Goal: Task Accomplishment & Management: Use online tool/utility

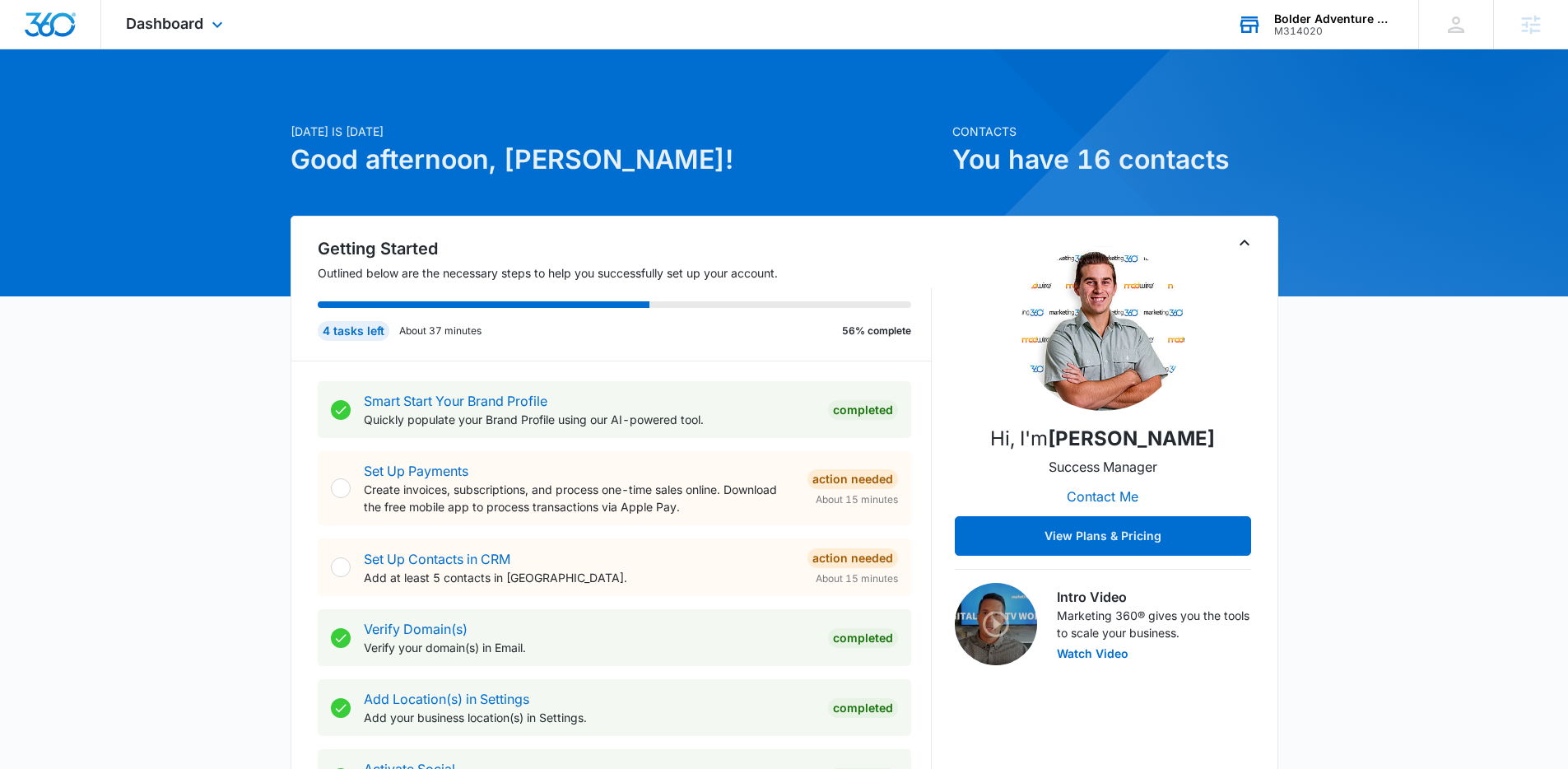
click at [1225, 39] on div "Bolder Adventure Park M314020 Your Accounts View All" at bounding box center [1314, 24] width 206 height 48
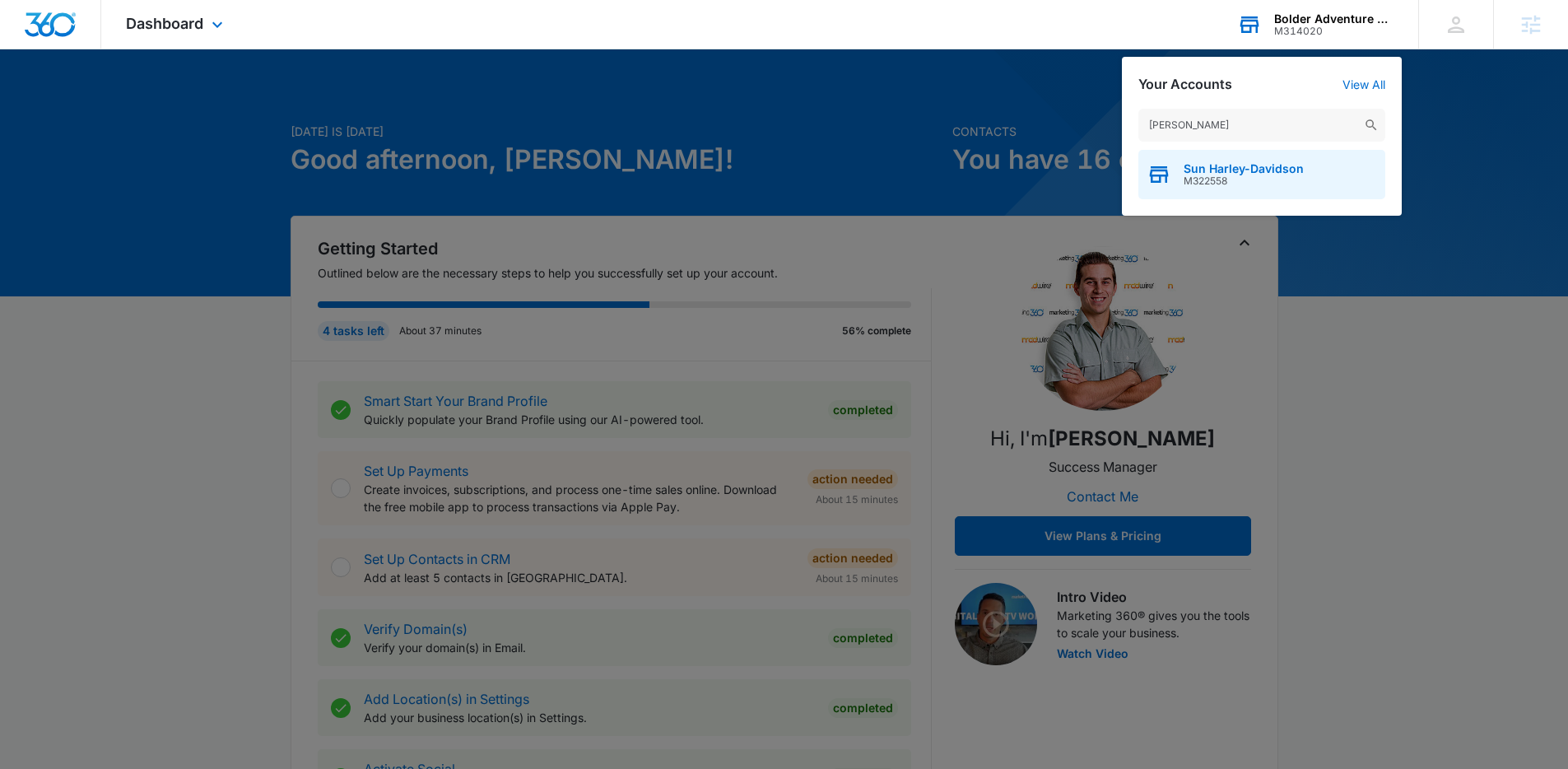
type input "sun harl"
click at [1249, 176] on span "M322558" at bounding box center [1243, 182] width 120 height 12
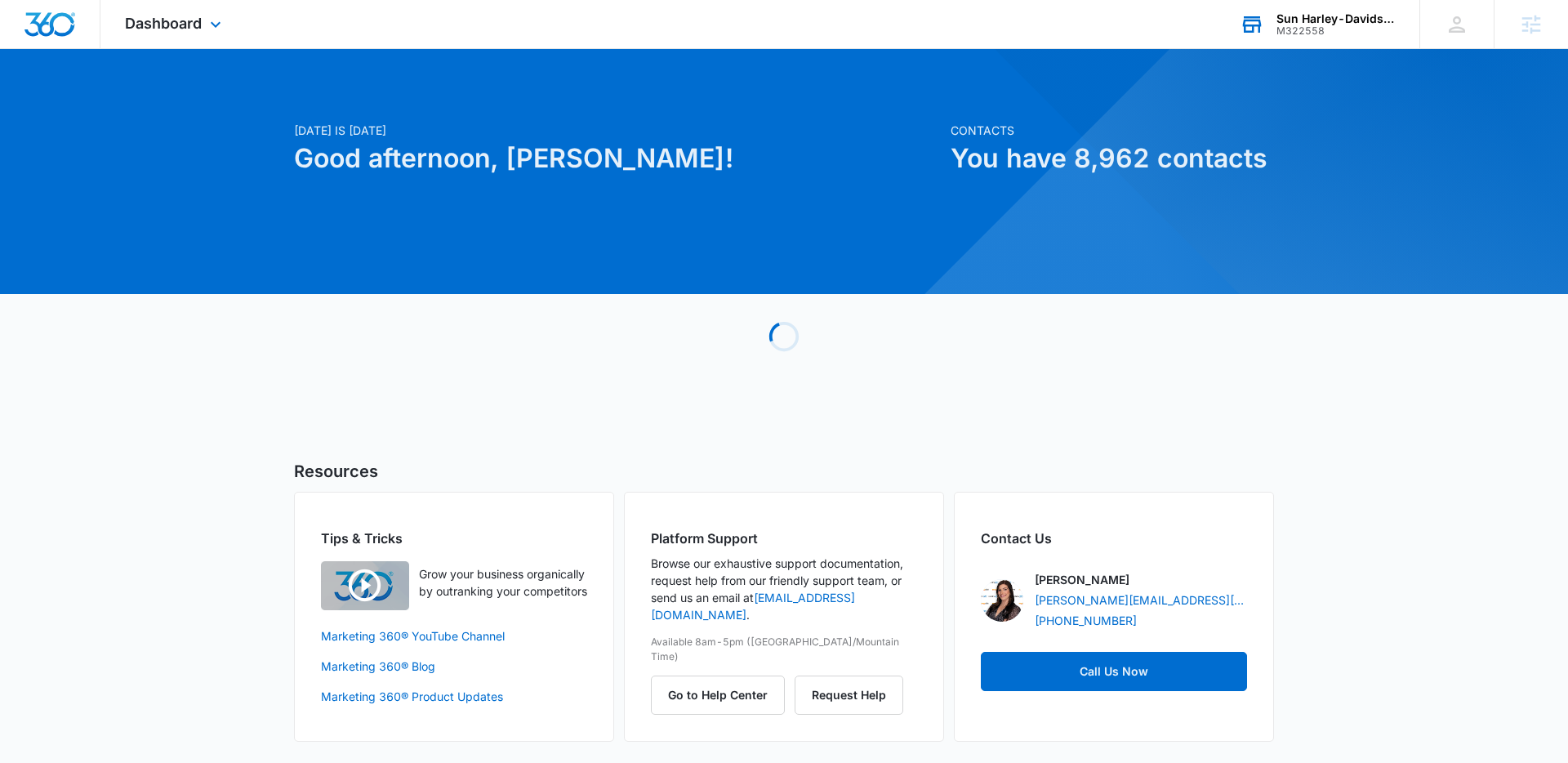
click at [210, 42] on div "Dashboard Apps Reputation Forms CRM Email Social Payments POS Content Ads Intel…" at bounding box center [175, 24] width 150 height 48
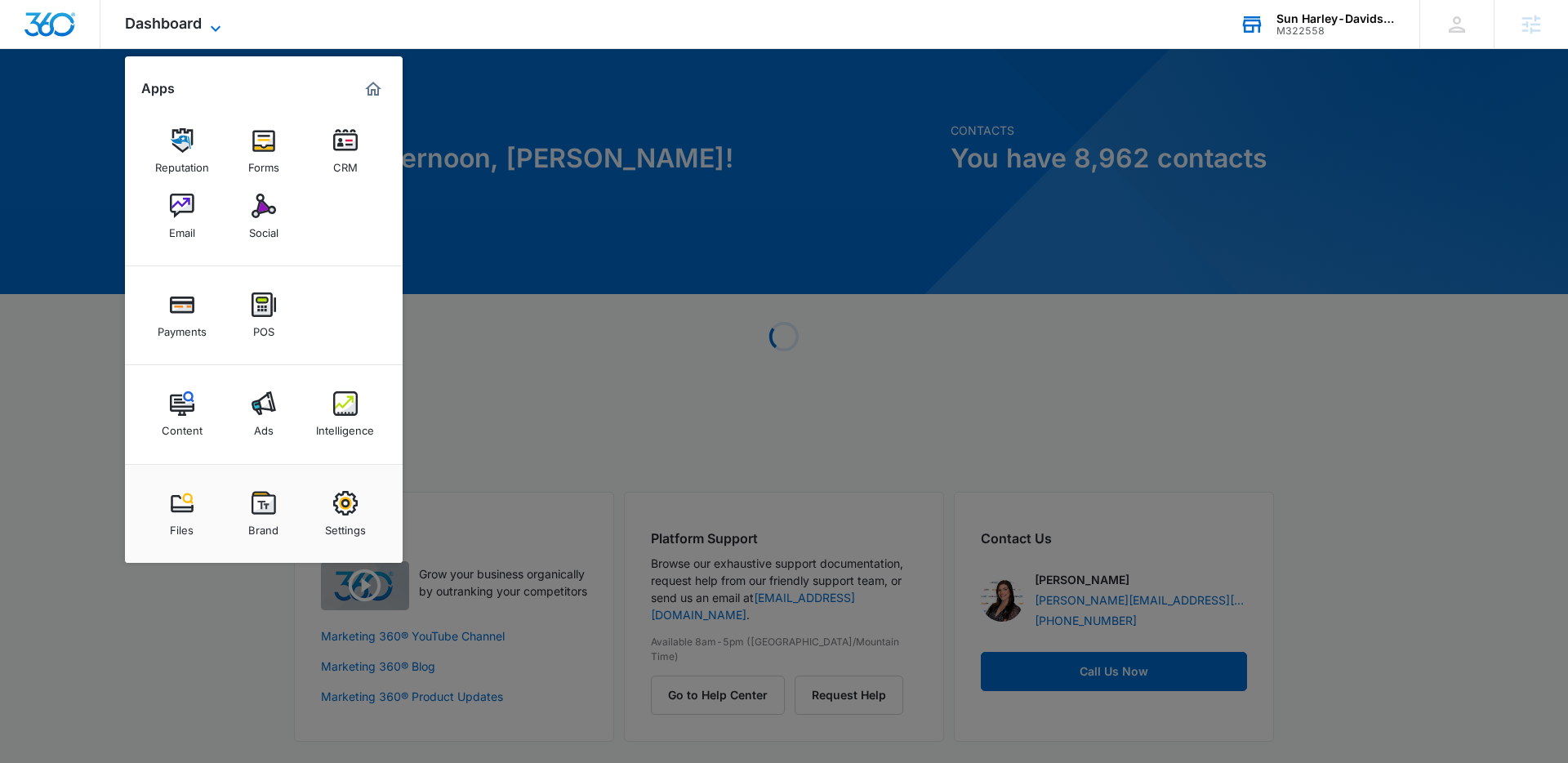
click at [199, 27] on span "Dashboard" at bounding box center [164, 24] width 76 height 18
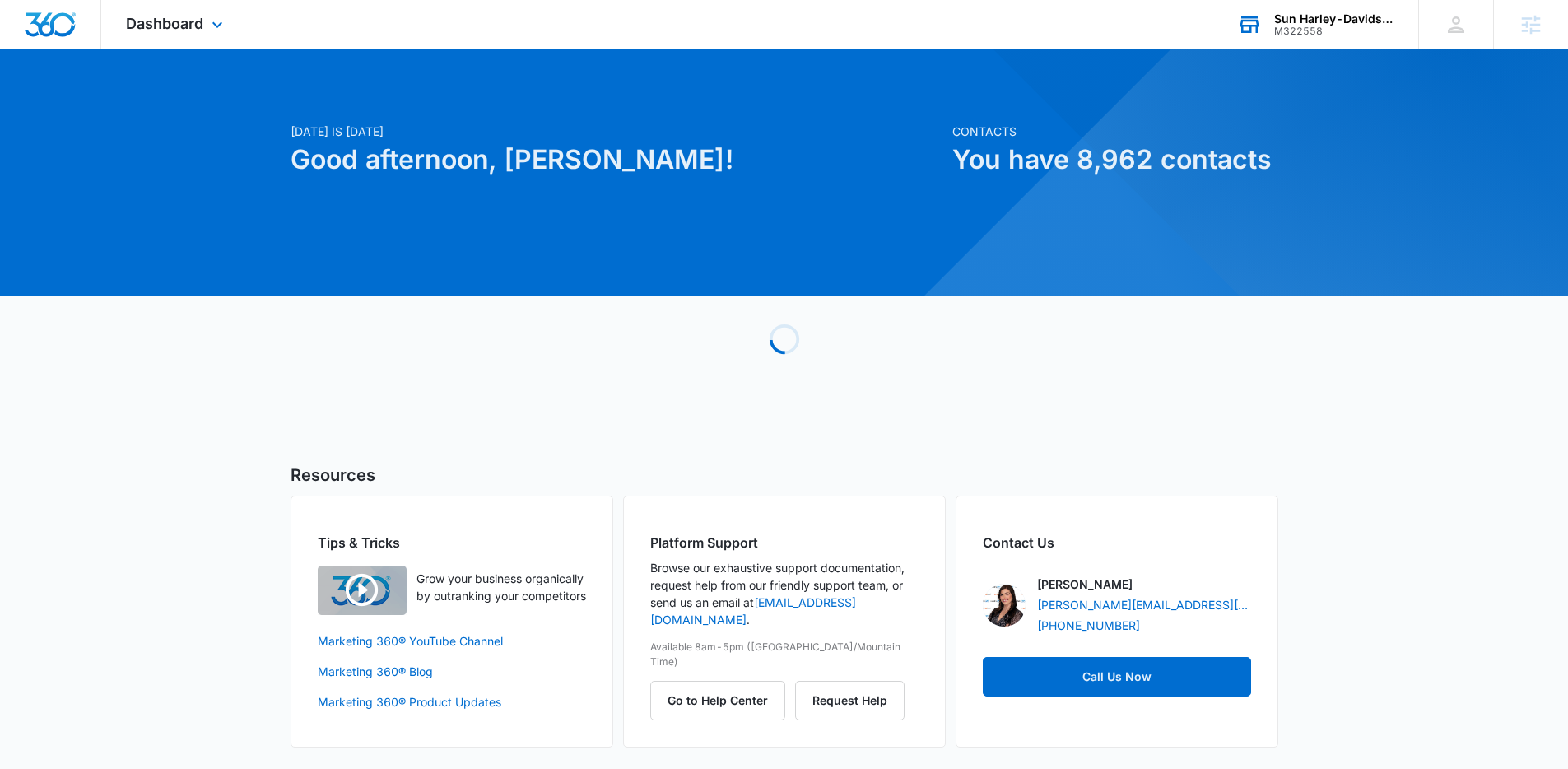
click at [211, 37] on div "Dashboard Apps Reputation Forms CRM Email Social Payments POS Content Ads Intel…" at bounding box center [177, 24] width 151 height 48
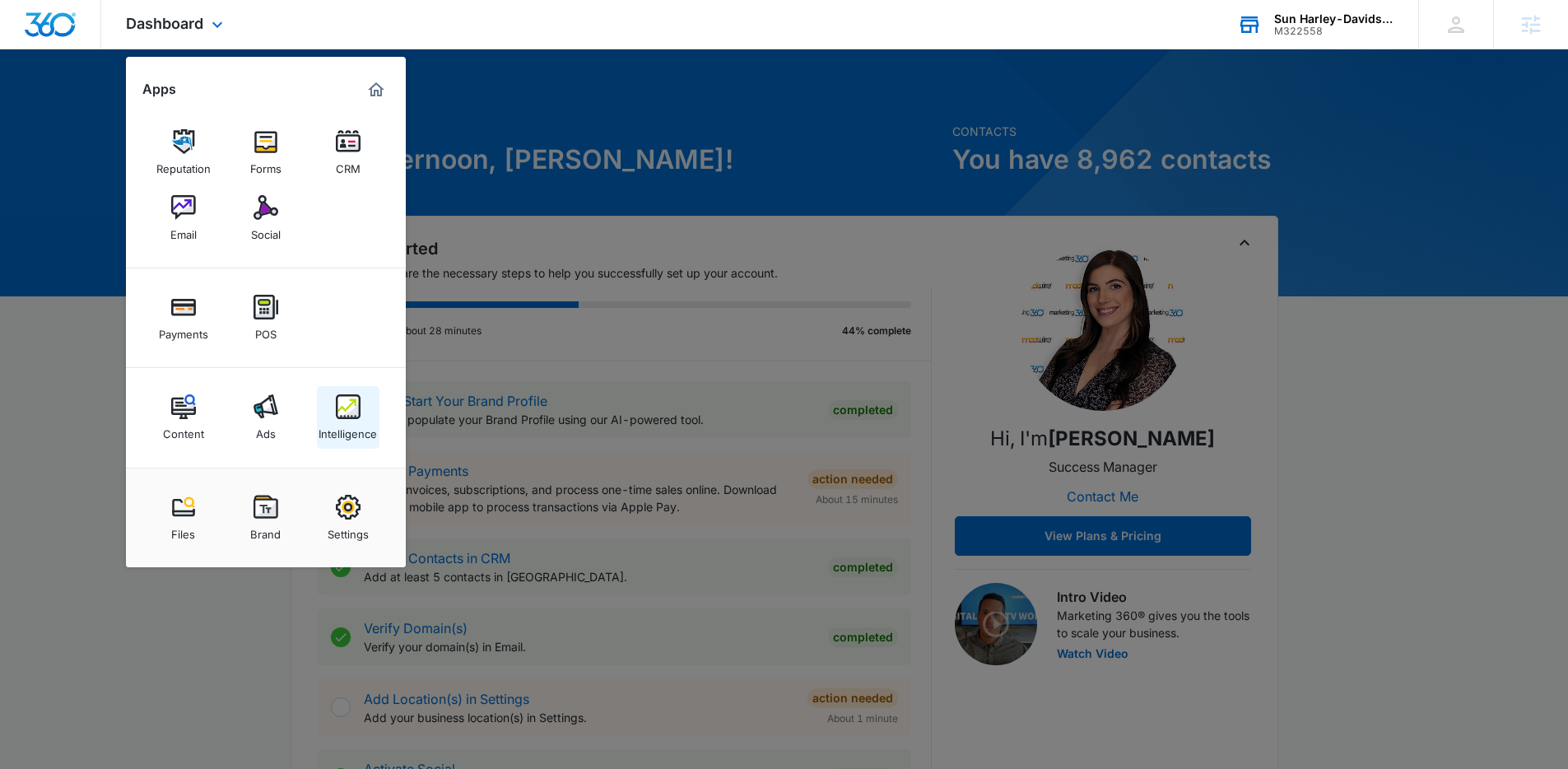
click at [355, 408] on img at bounding box center [347, 406] width 25 height 25
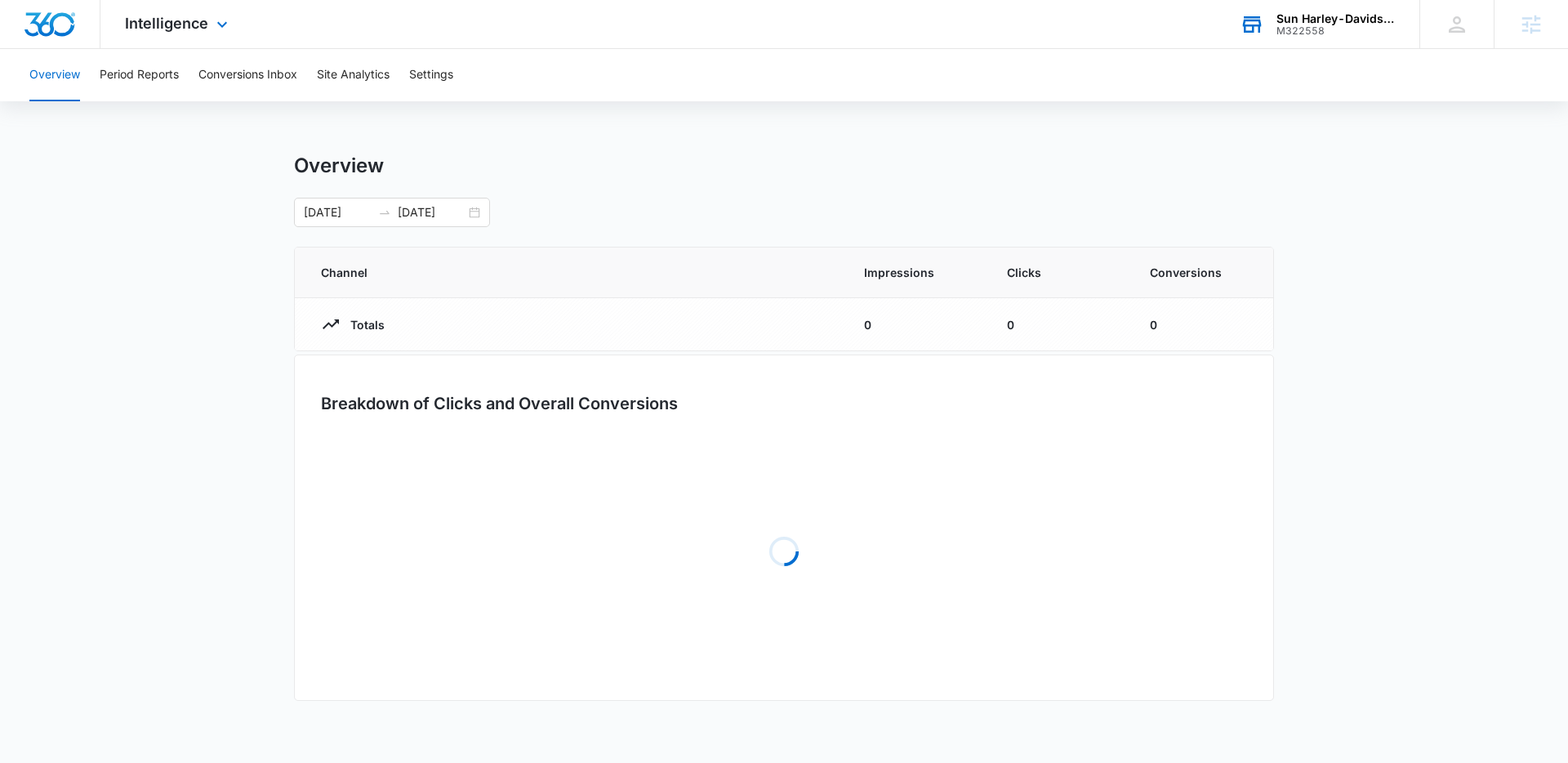
click at [204, 34] on div "Intelligence Apps Reputation Forms CRM Email Social Payments POS Content Ads In…" at bounding box center [178, 24] width 156 height 48
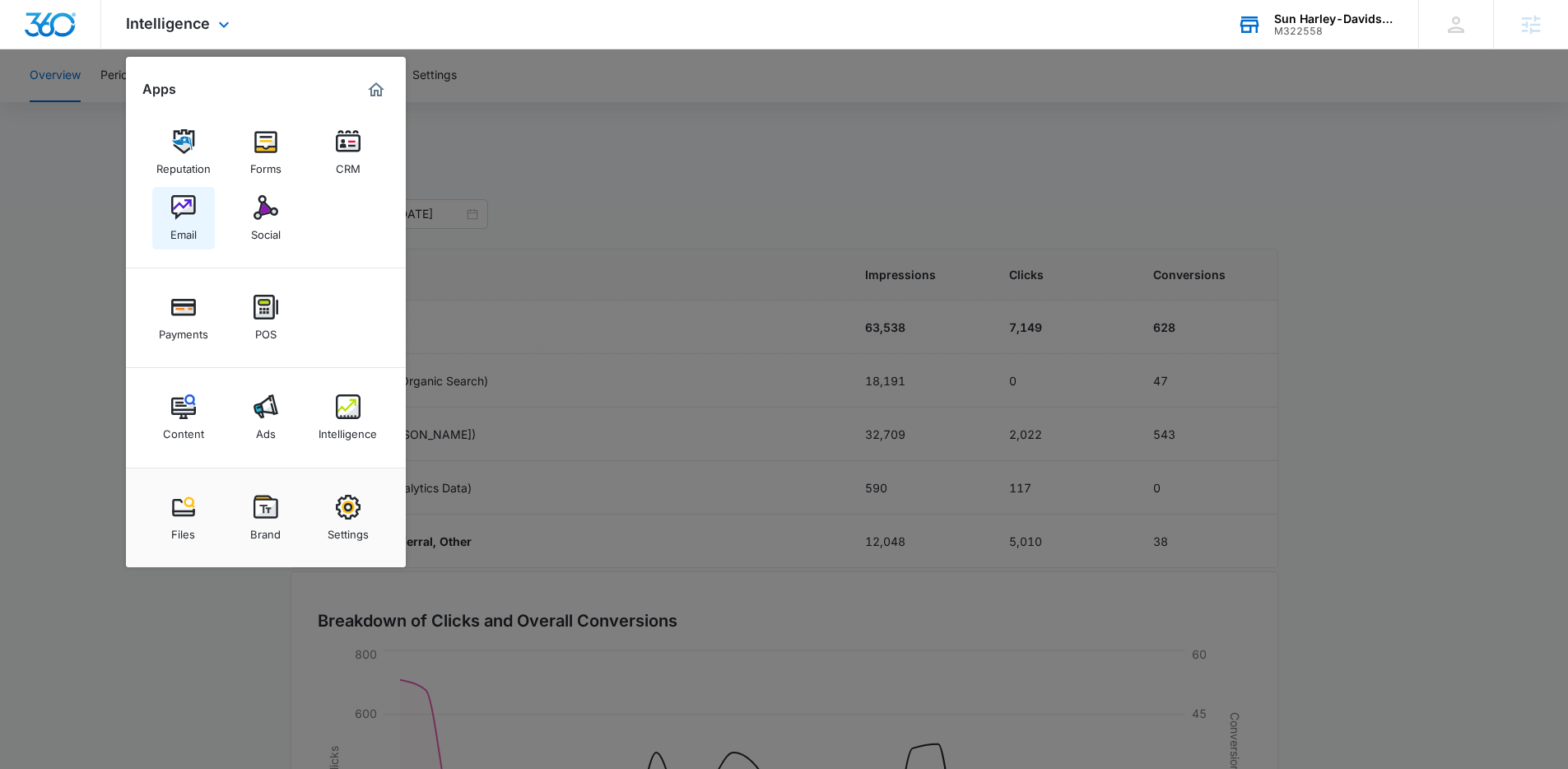
click at [190, 227] on div "Email" at bounding box center [184, 231] width 27 height 22
